Goal: Task Accomplishment & Management: Manage account settings

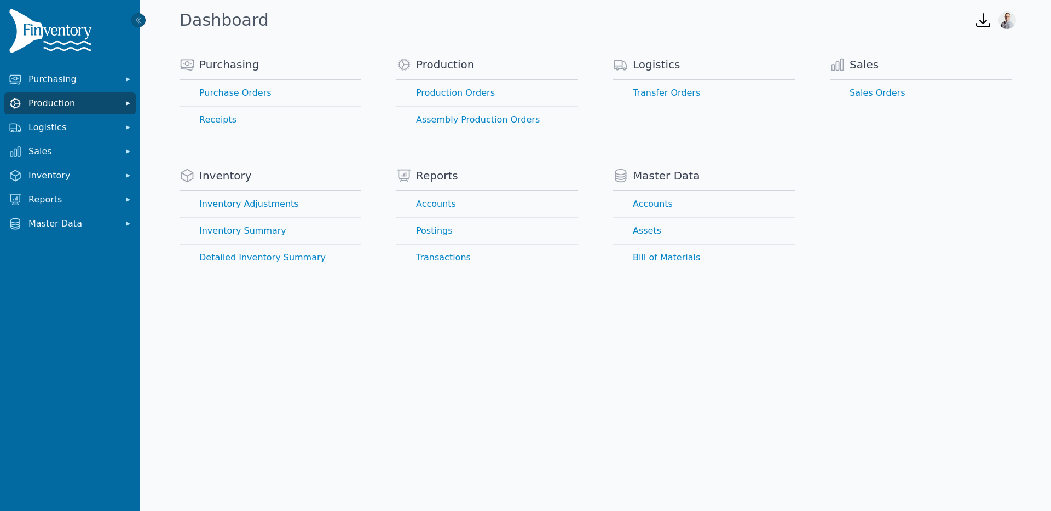
click at [81, 98] on span "Production" at bounding box center [72, 103] width 88 height 13
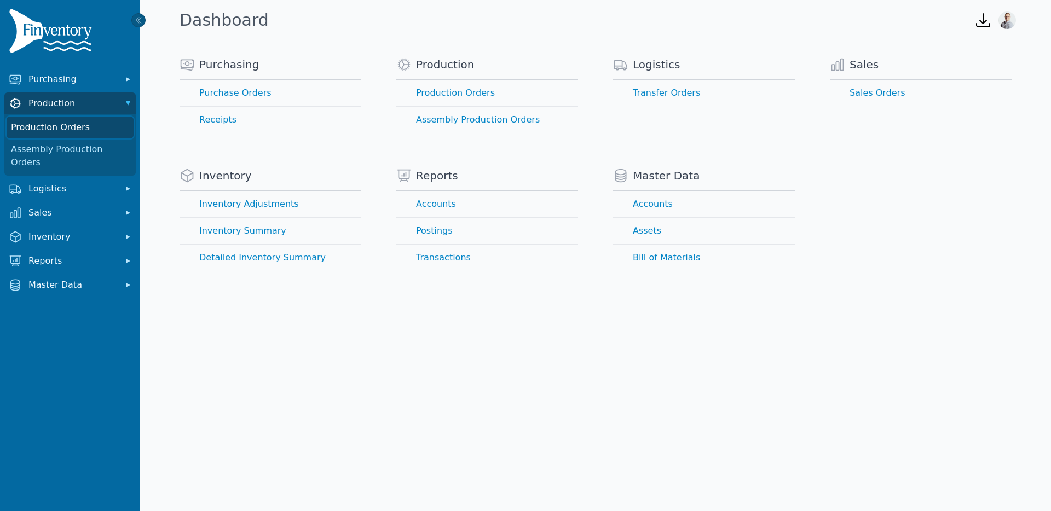
click at [62, 122] on link "Production Orders" at bounding box center [70, 128] width 127 height 22
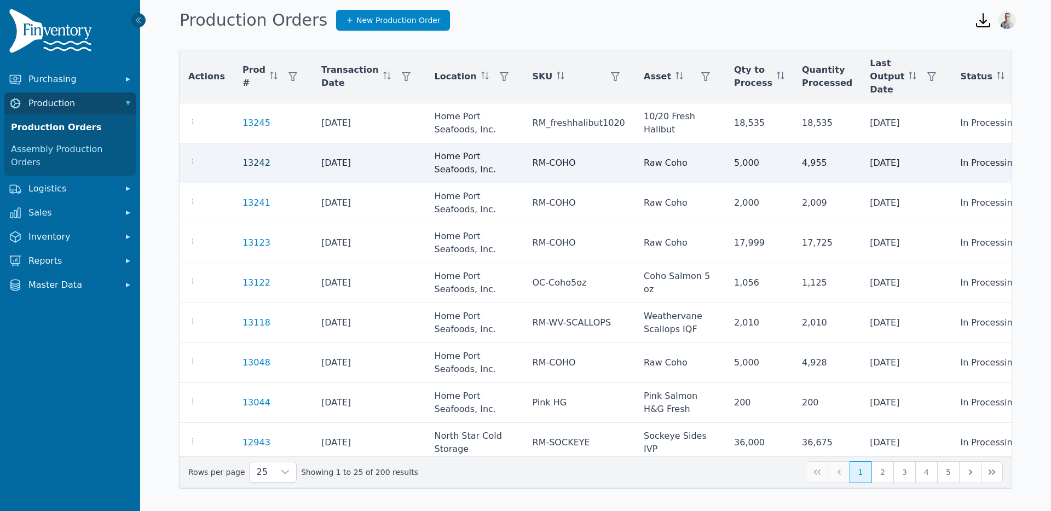
click at [254, 162] on link "13242" at bounding box center [256, 163] width 28 height 10
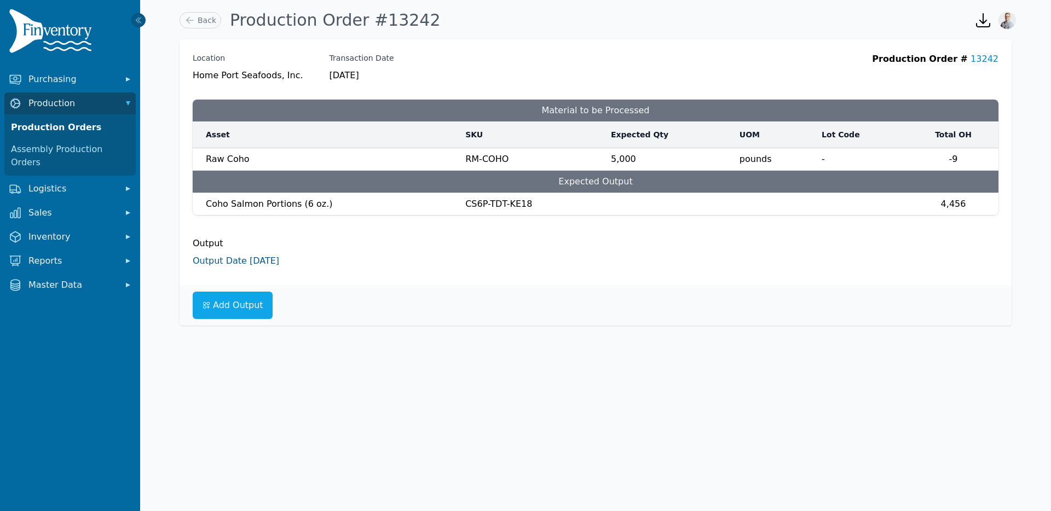
click at [234, 261] on link "Output Date [DATE]" at bounding box center [236, 261] width 86 height 10
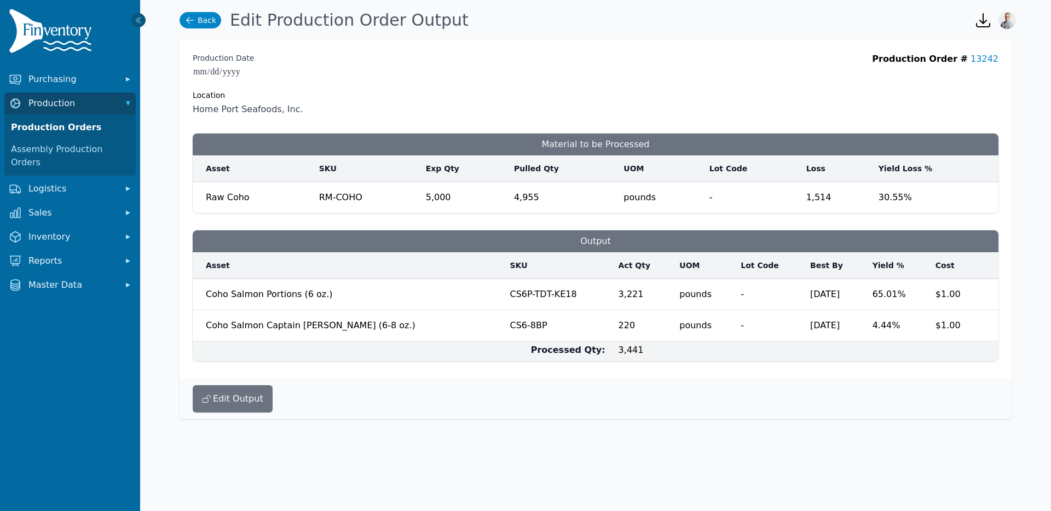
click at [190, 22] on icon at bounding box center [189, 20] width 11 height 11
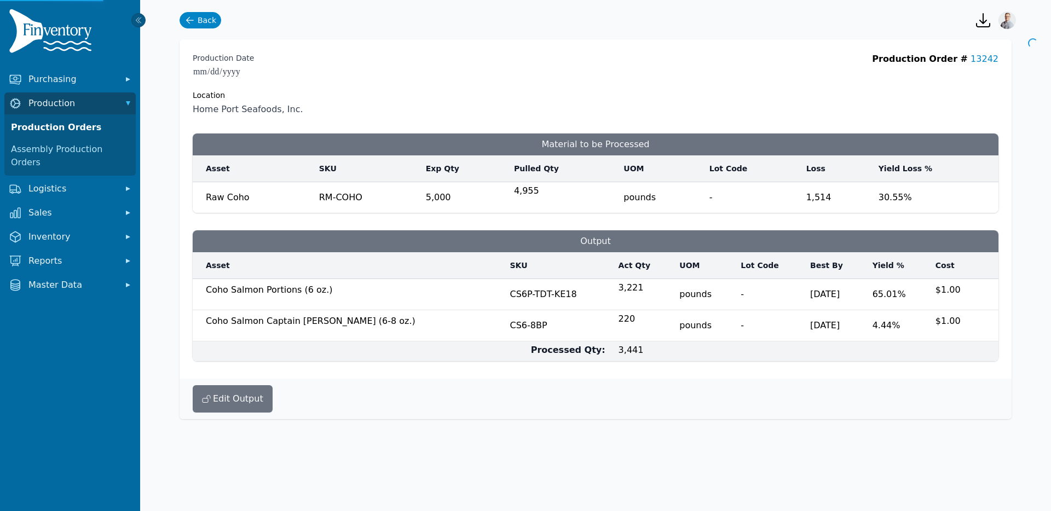
click at [190, 22] on icon at bounding box center [189, 20] width 11 height 11
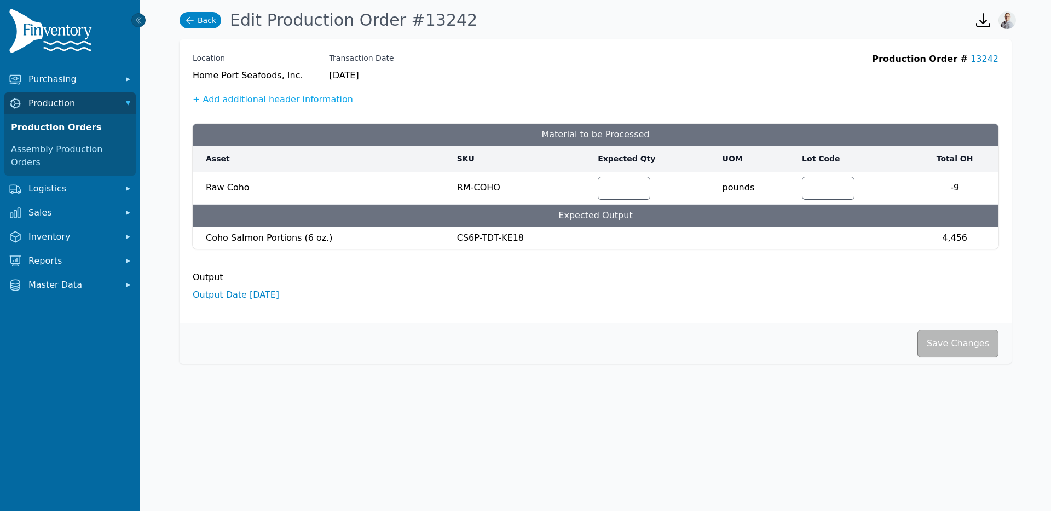
click at [185, 19] on icon at bounding box center [189, 20] width 11 height 11
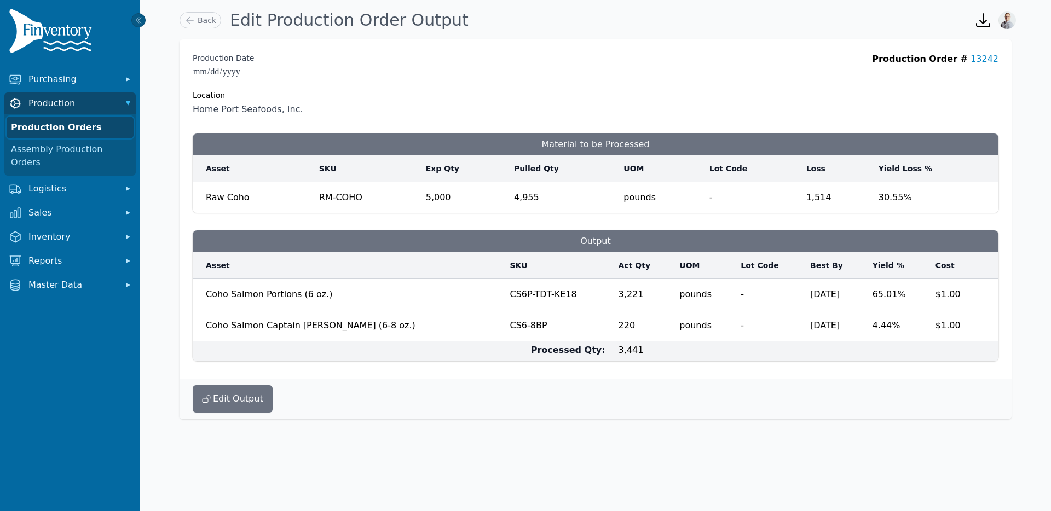
click at [79, 124] on link "Production Orders" at bounding box center [70, 128] width 127 height 22
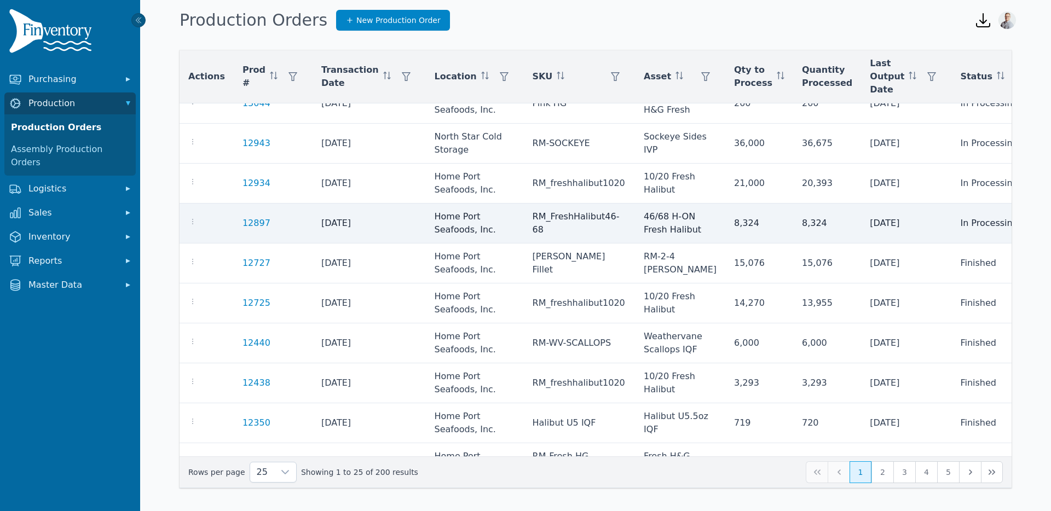
scroll to position [299, 0]
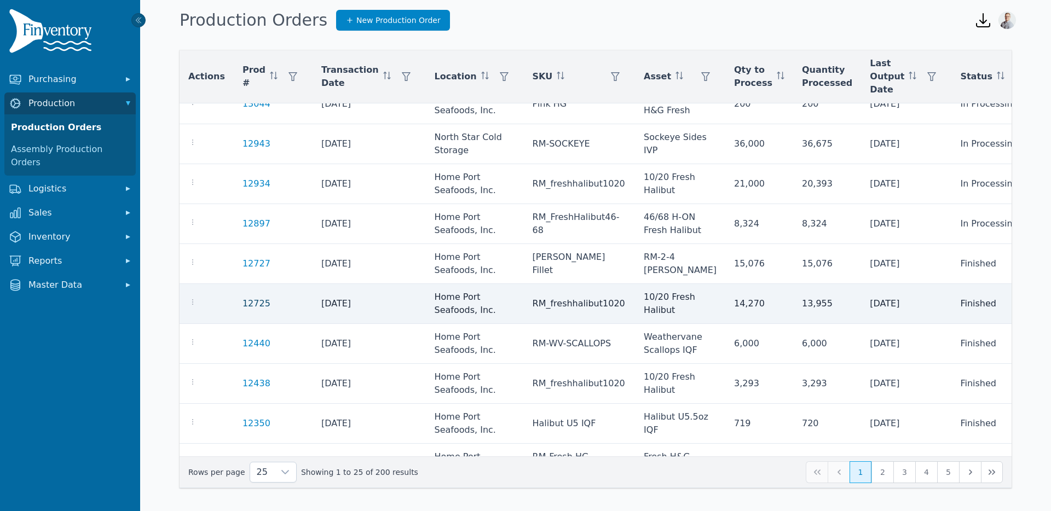
click at [248, 304] on link "12725" at bounding box center [256, 303] width 28 height 10
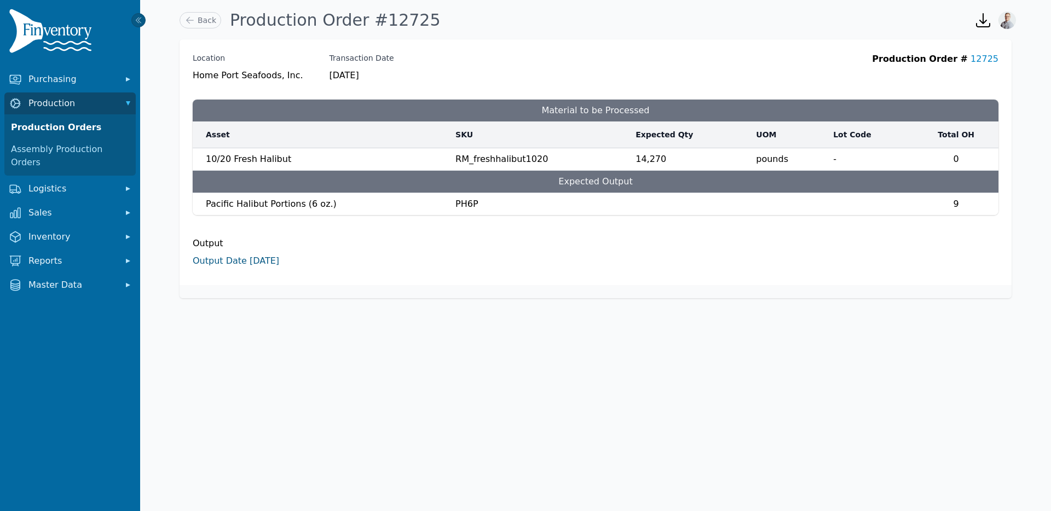
click at [220, 258] on link "Output Date [DATE]" at bounding box center [236, 261] width 86 height 10
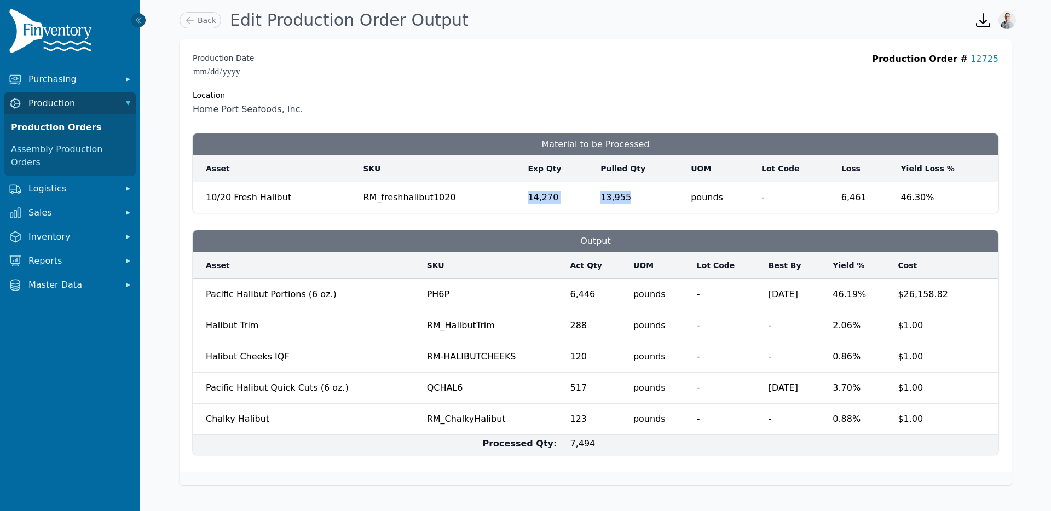
drag, startPoint x: 635, startPoint y: 198, endPoint x: 509, endPoint y: 193, distance: 125.4
click at [509, 193] on tr "10/20 Fresh Halibut RM_freshhalibut1020 14,270 13,955 ***** pounds - 6,461 46.3…" at bounding box center [595, 197] width 805 height 31
click at [359, 103] on div "**********" at bounding box center [595, 84] width 805 height 63
